Goal: Book appointment/travel/reservation

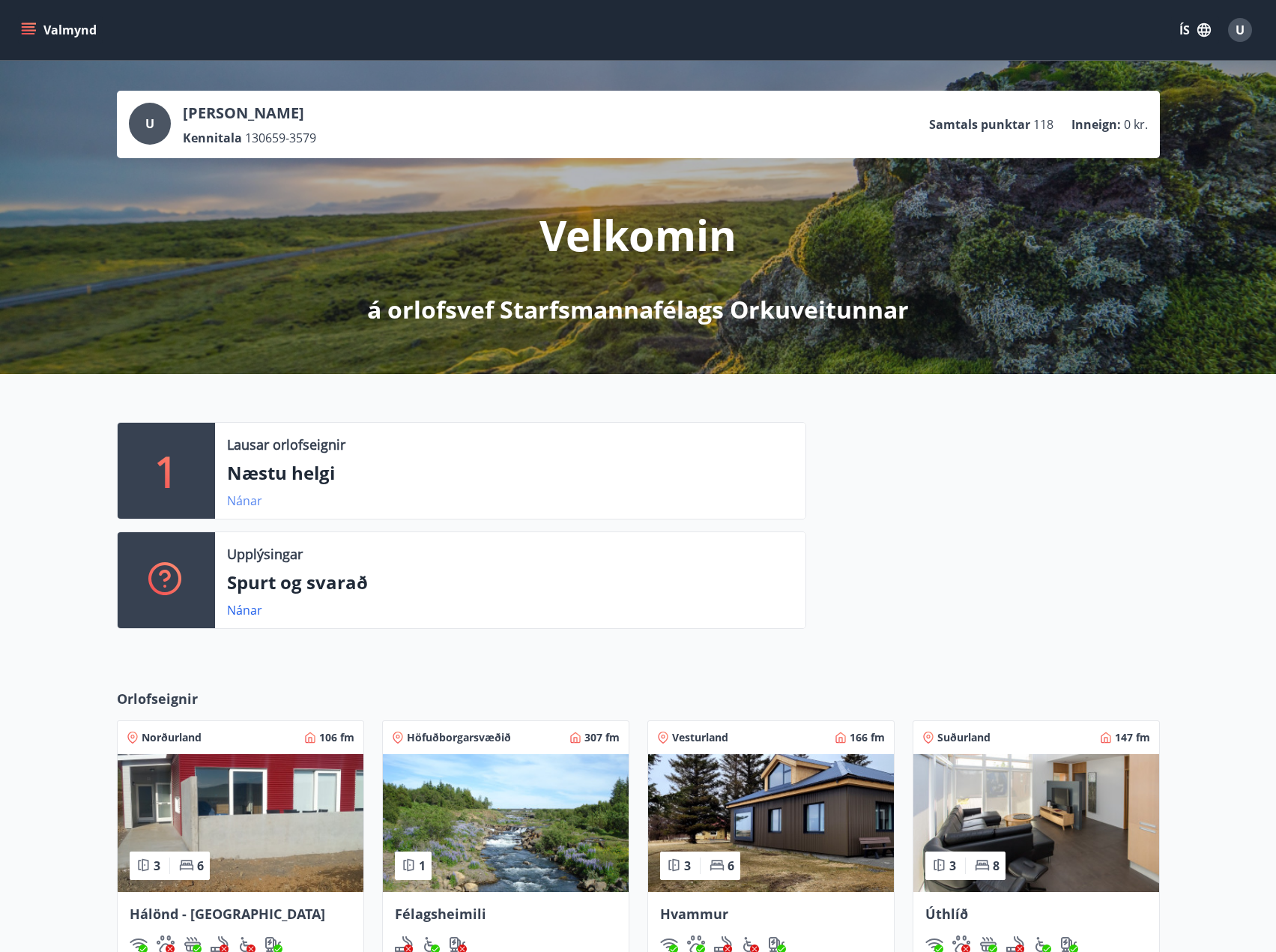
click at [241, 499] on link "Nánar" at bounding box center [245, 501] width 35 height 17
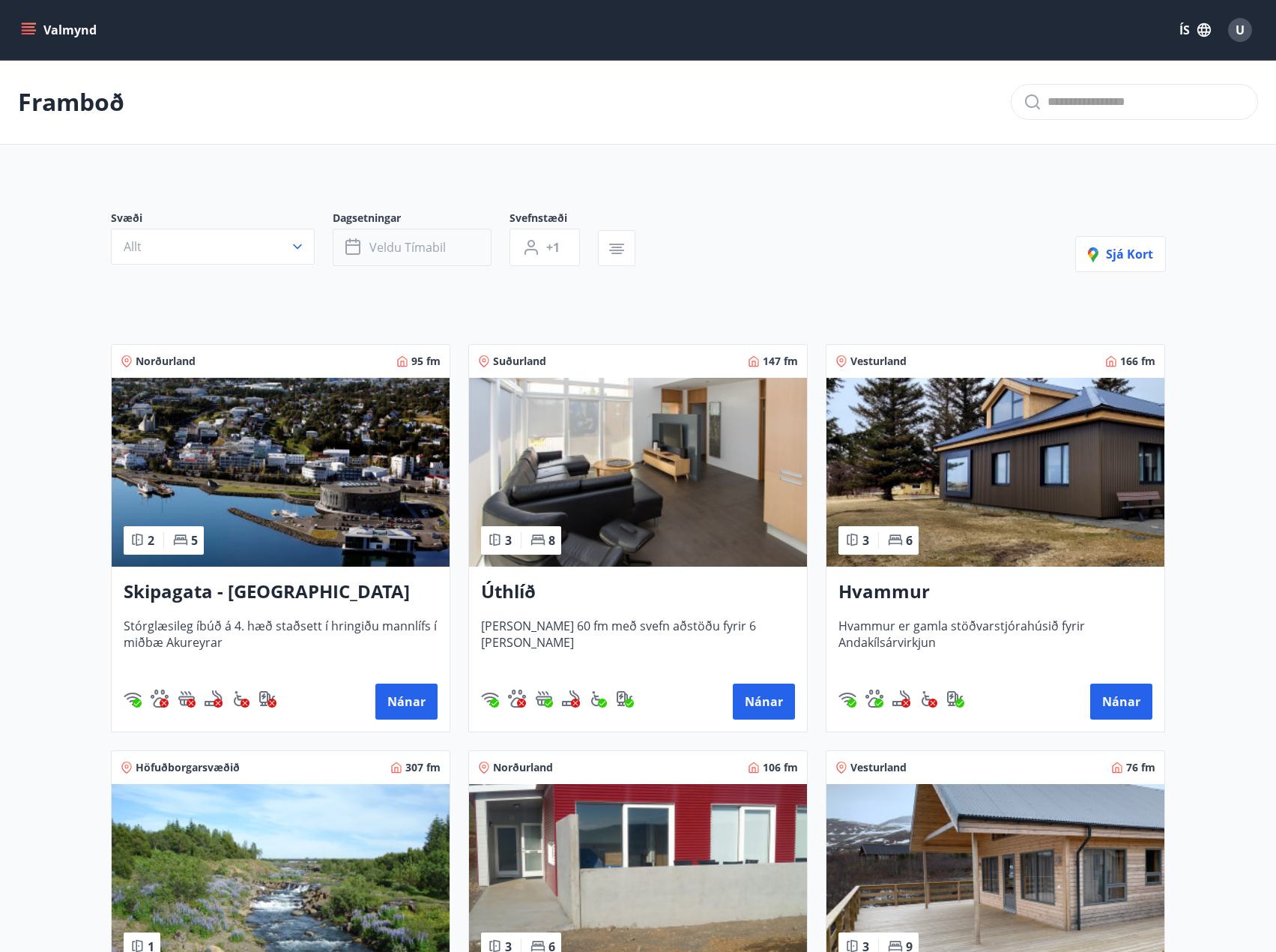
click at [381, 240] on span "Veldu tímabil" at bounding box center [408, 248] width 76 height 17
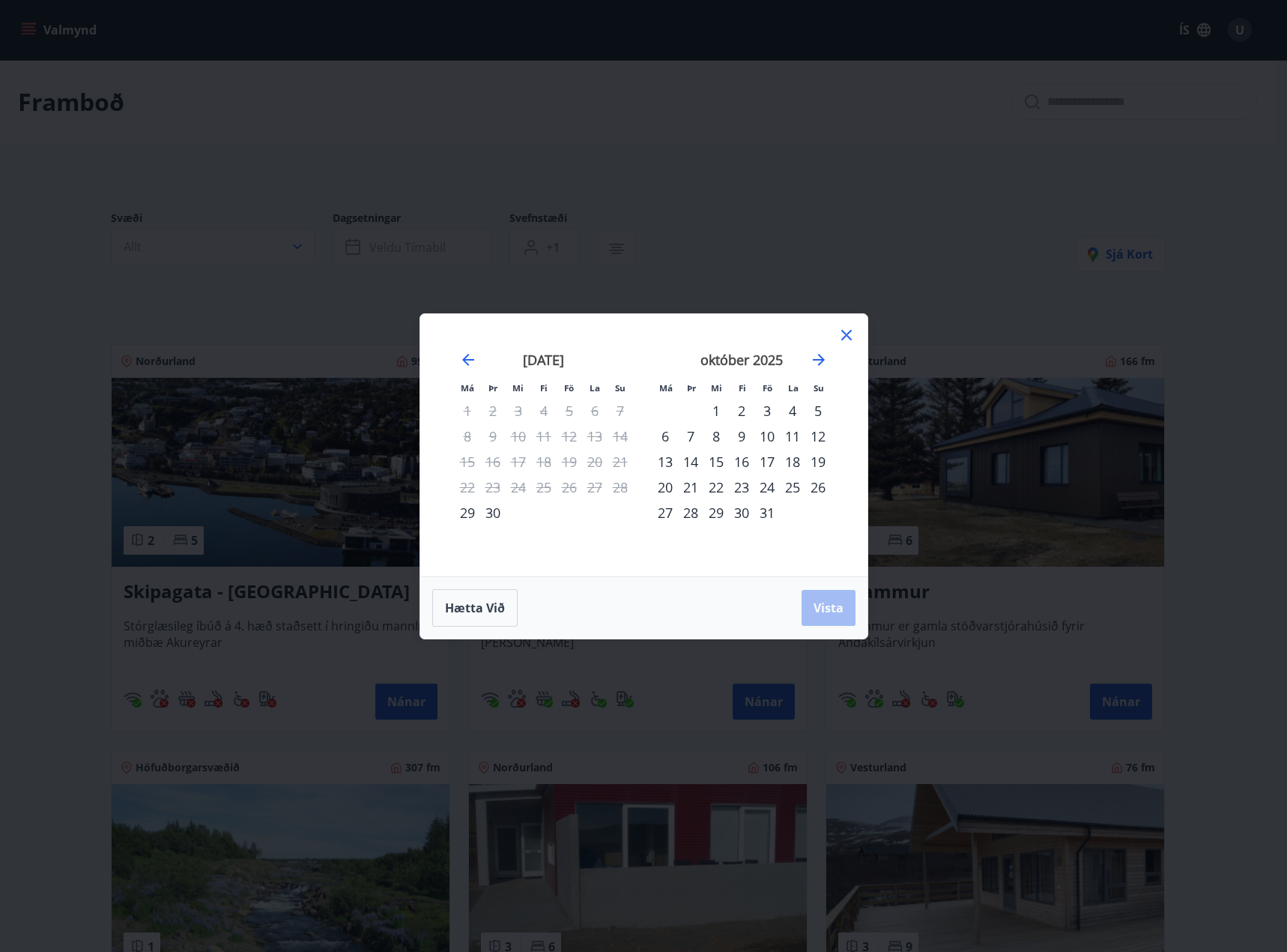
click at [767, 409] on div "3" at bounding box center [767, 410] width 25 height 25
click at [664, 438] on div "6" at bounding box center [664, 436] width 25 height 25
click at [821, 409] on div "5" at bounding box center [818, 410] width 25 height 25
click at [772, 407] on div "3" at bounding box center [767, 410] width 25 height 25
click at [822, 408] on div "5" at bounding box center [818, 410] width 25 height 25
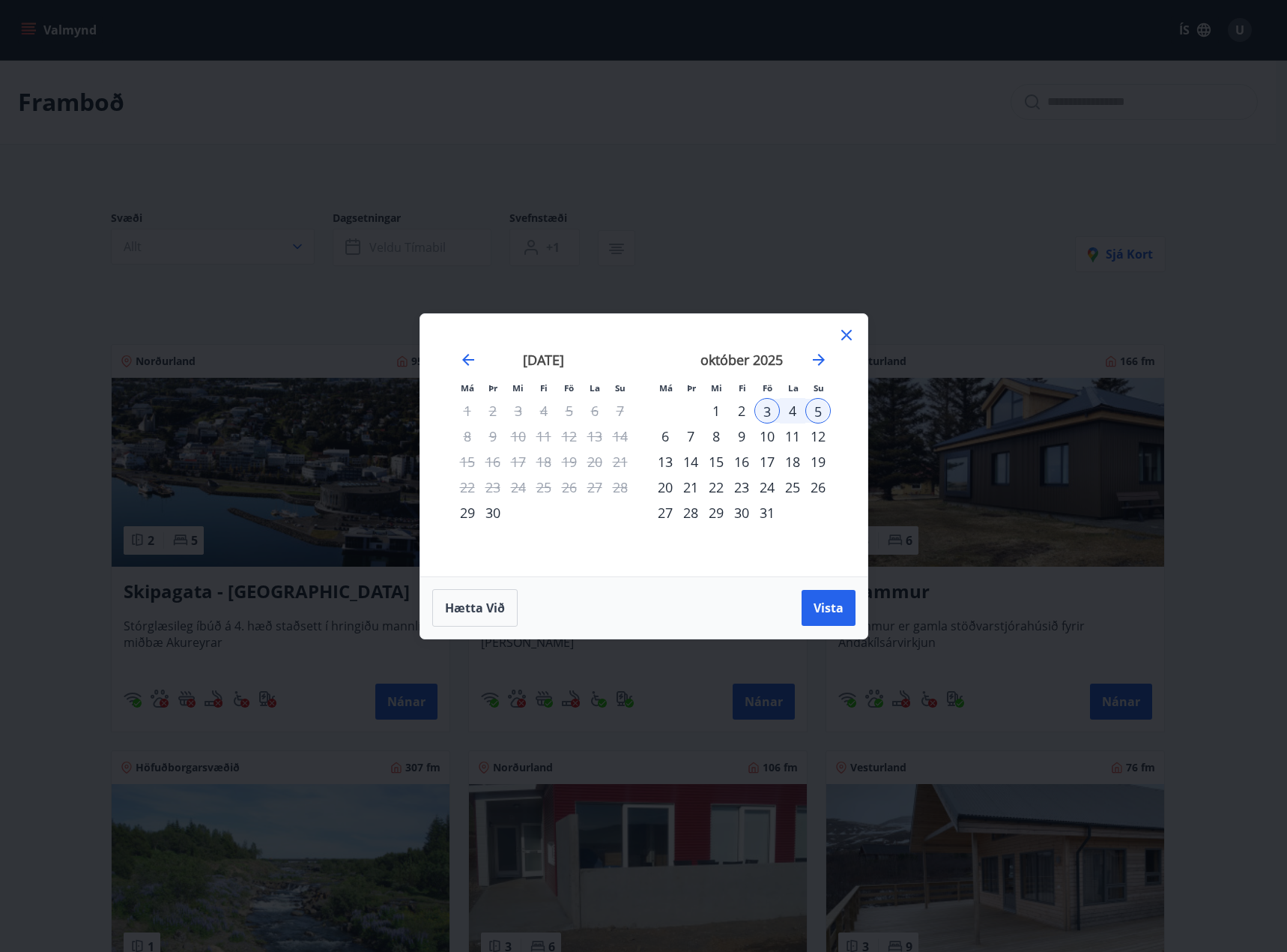
click at [849, 330] on icon at bounding box center [846, 334] width 18 height 18
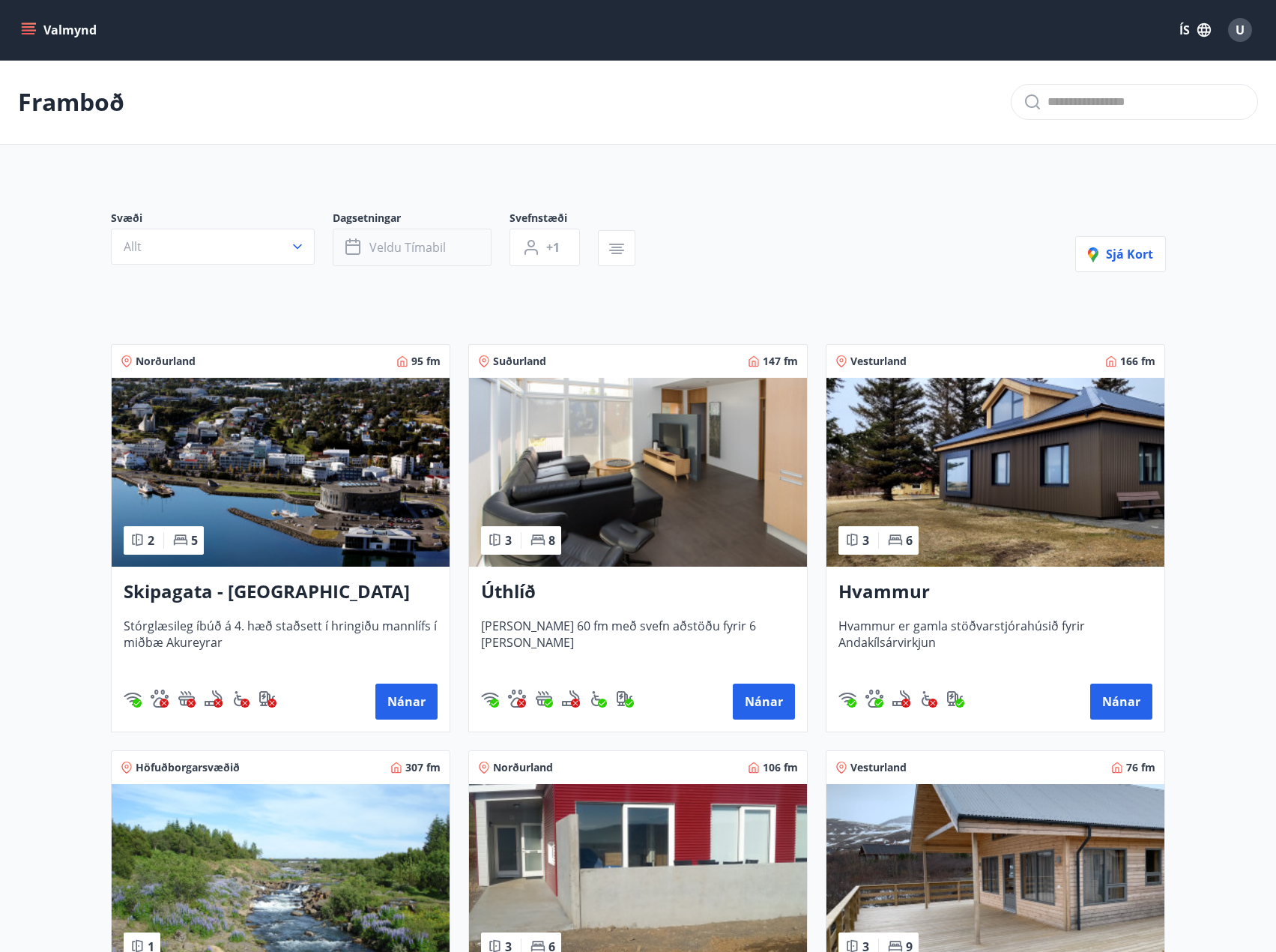
click at [408, 250] on span "Veldu tímabil" at bounding box center [408, 248] width 76 height 17
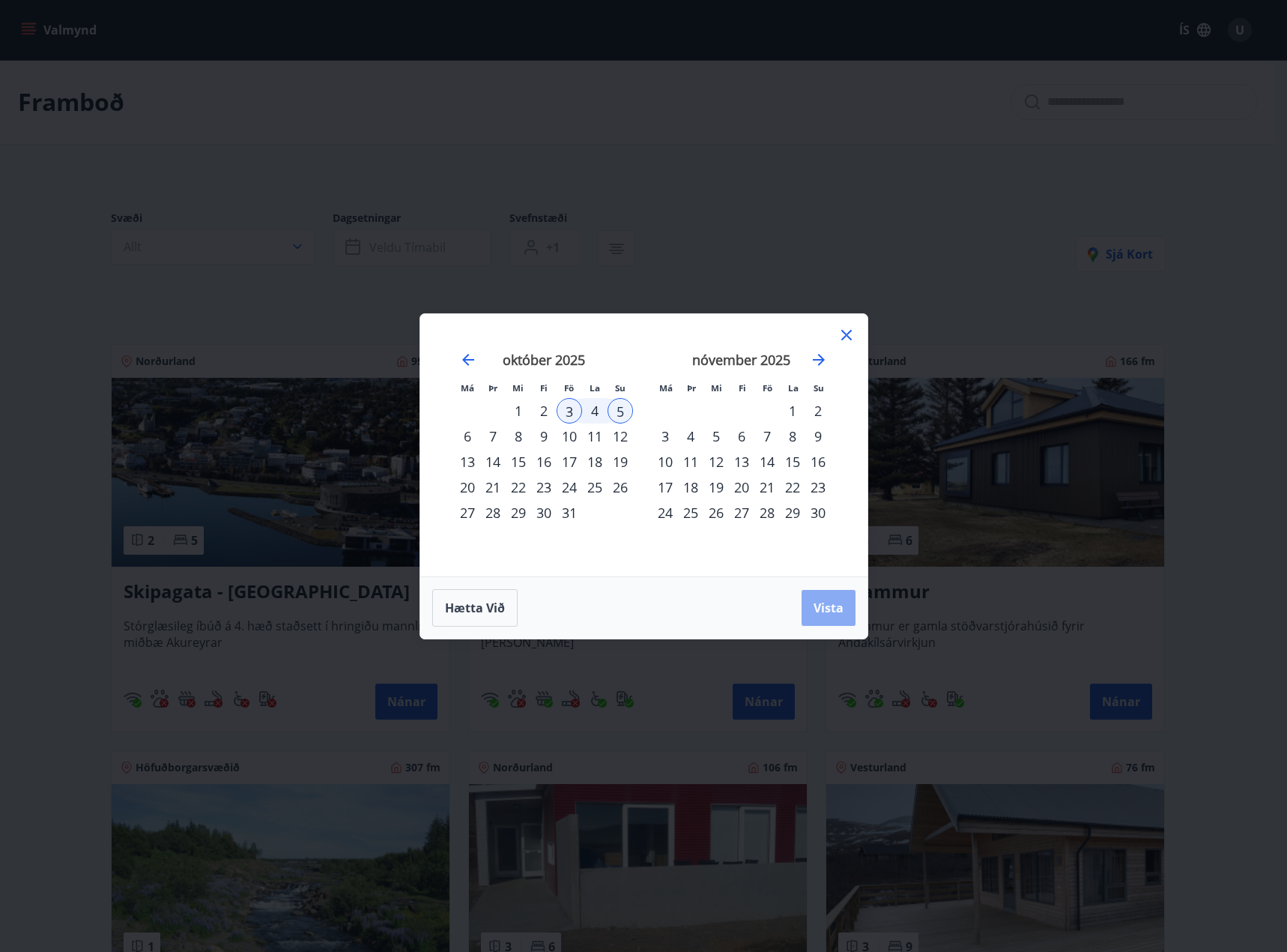
click at [837, 611] on span "Vista" at bounding box center [829, 608] width 30 height 17
